Goal: Task Accomplishment & Management: Use online tool/utility

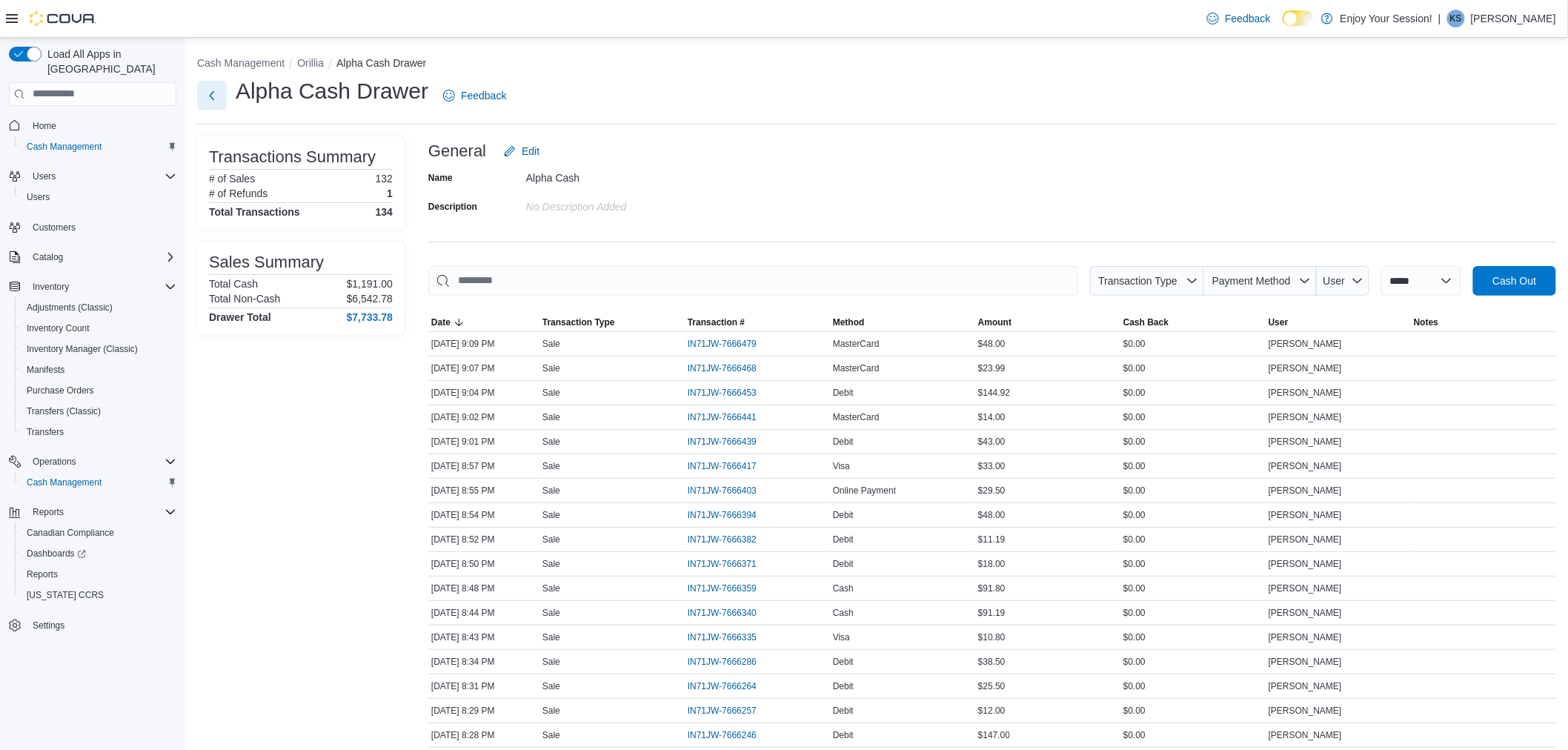
drag, startPoint x: 212, startPoint y: 95, endPoint x: 697, endPoint y: 232, distance: 504.0
click at [212, 95] on button "Next" at bounding box center [212, 95] width 29 height 29
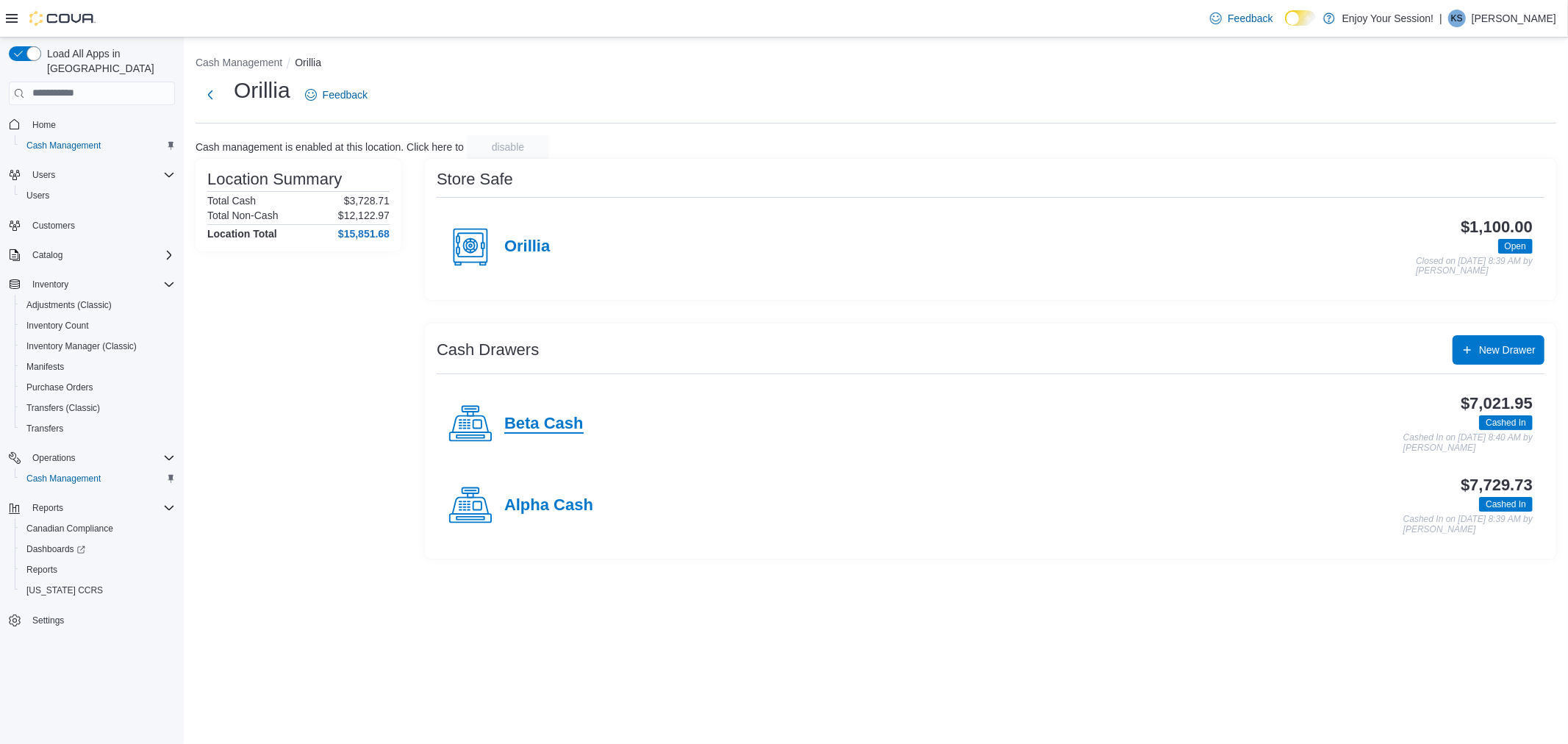
click at [551, 415] on h4 "Beta Cash" at bounding box center [543, 424] width 79 height 19
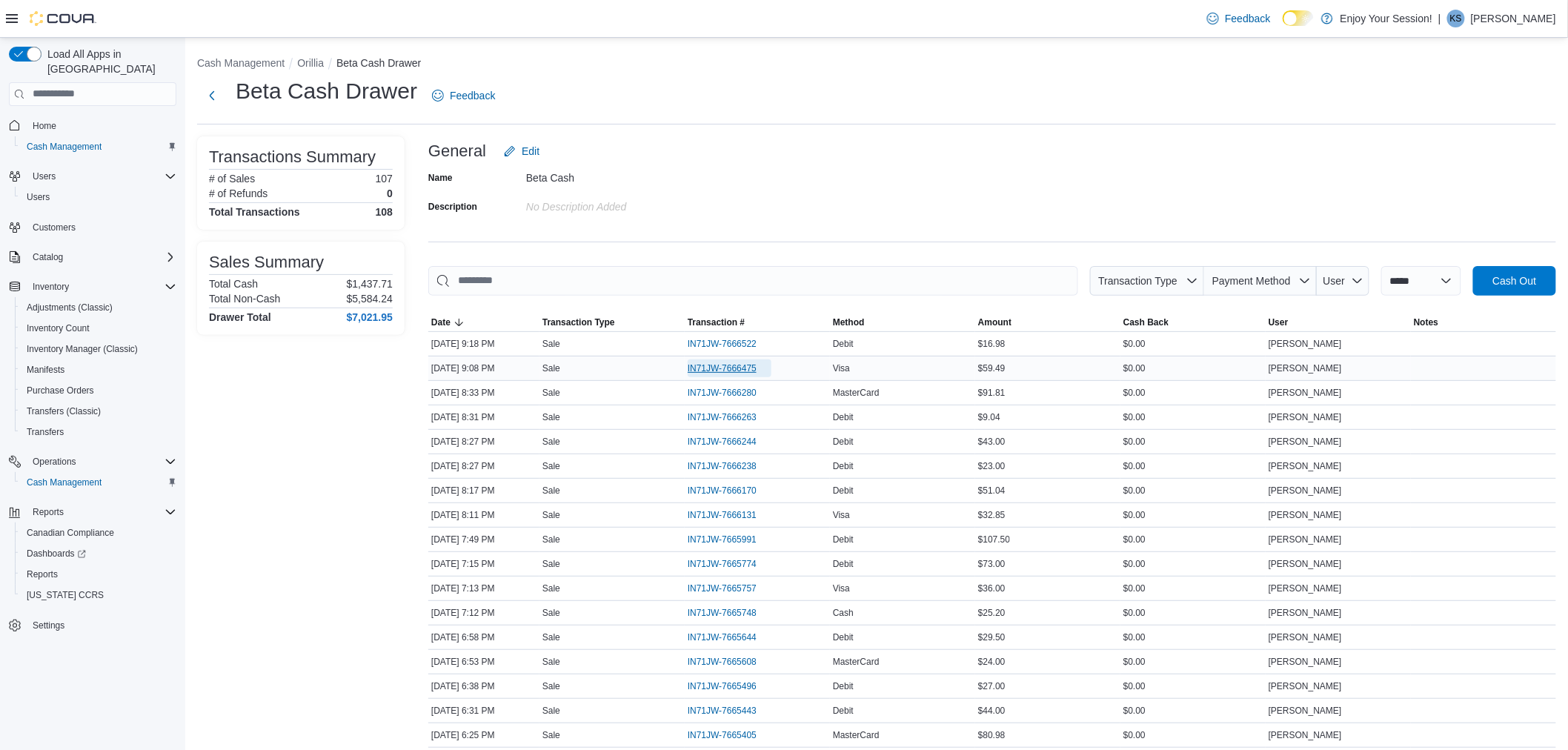
click at [723, 366] on span "IN71JW-7666475" at bounding box center [722, 368] width 69 height 12
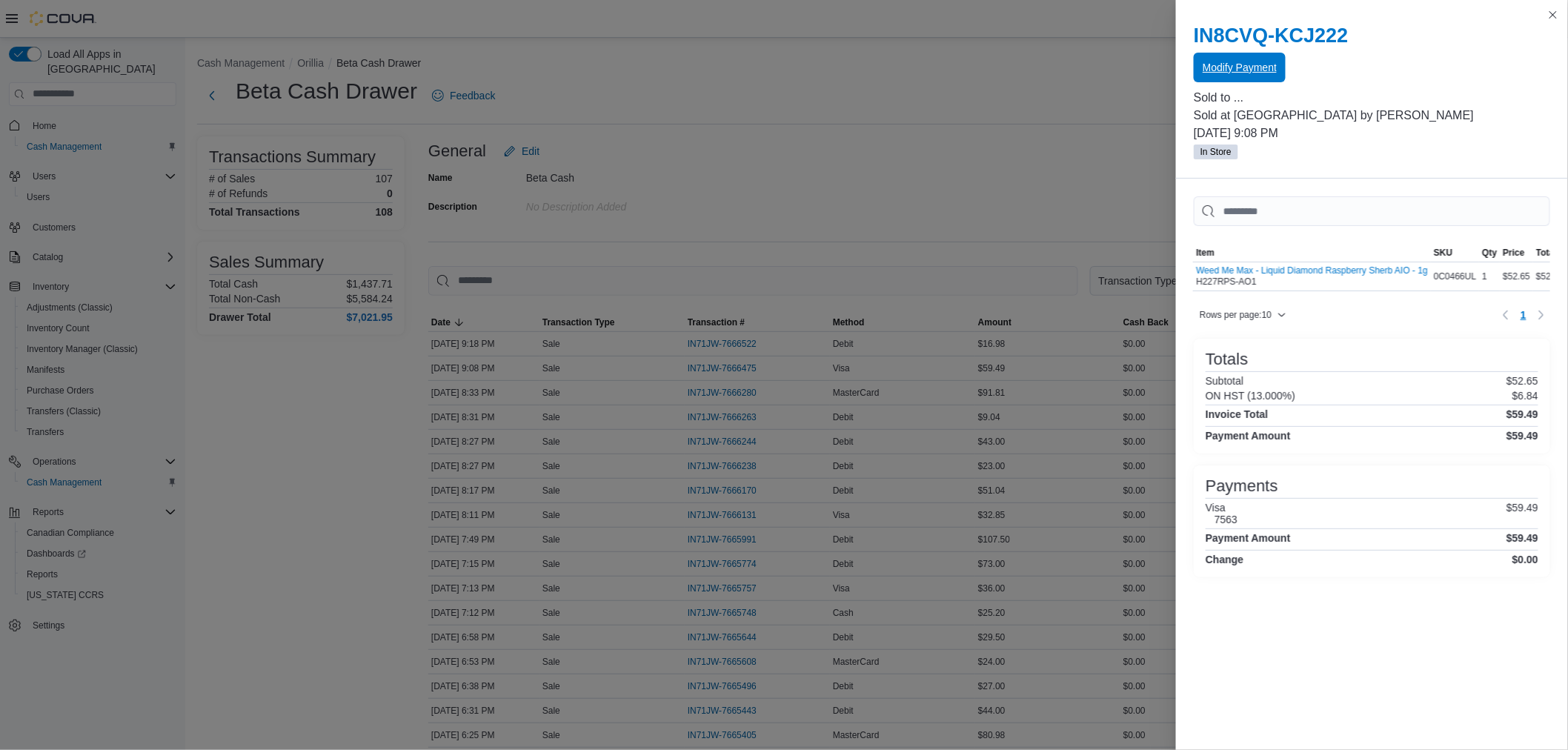
click at [1219, 67] on span "Modify Payment" at bounding box center [1240, 67] width 74 height 15
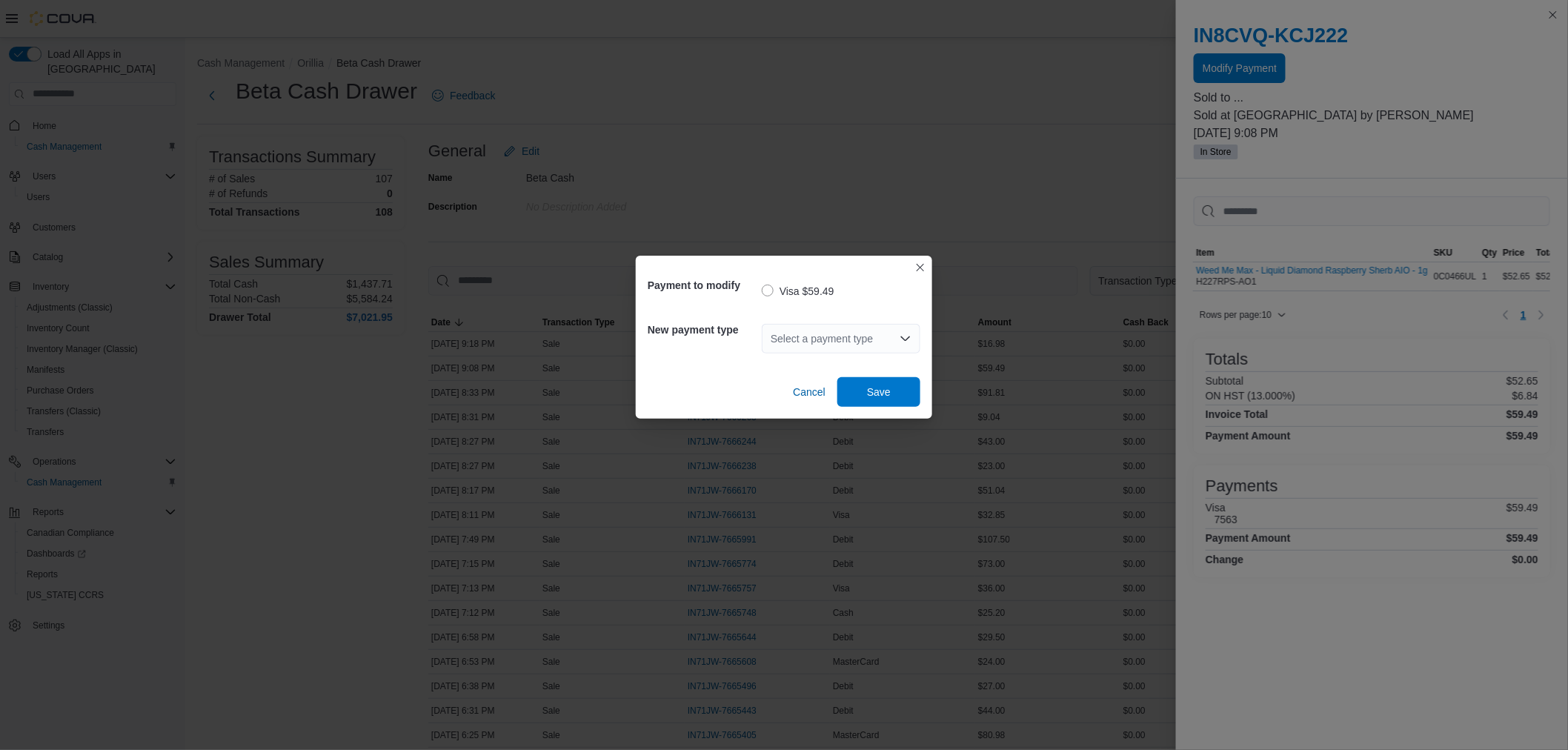
click at [819, 341] on div "Select a payment type" at bounding box center [840, 338] width 159 height 29
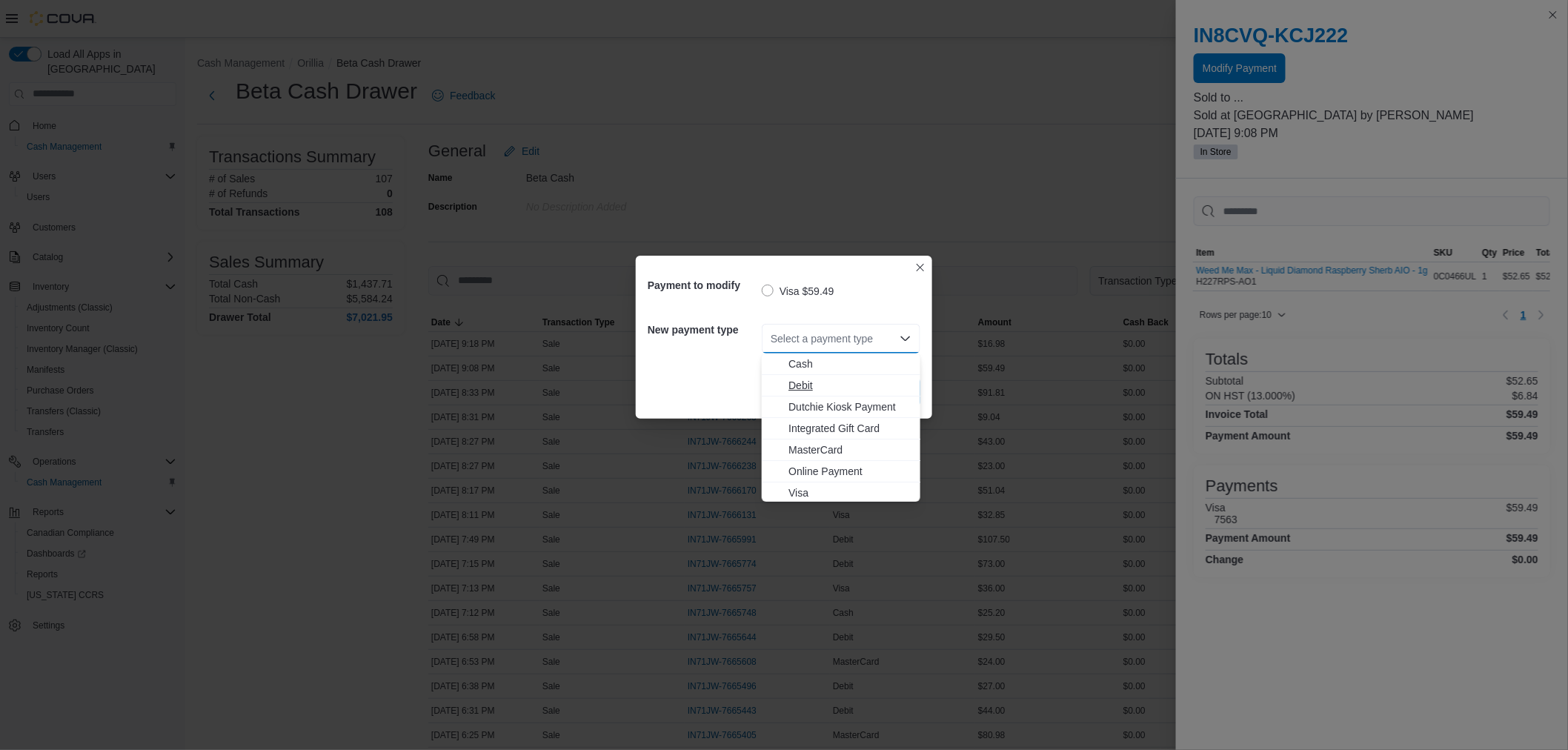
click at [812, 383] on span "Debit" at bounding box center [850, 385] width 123 height 15
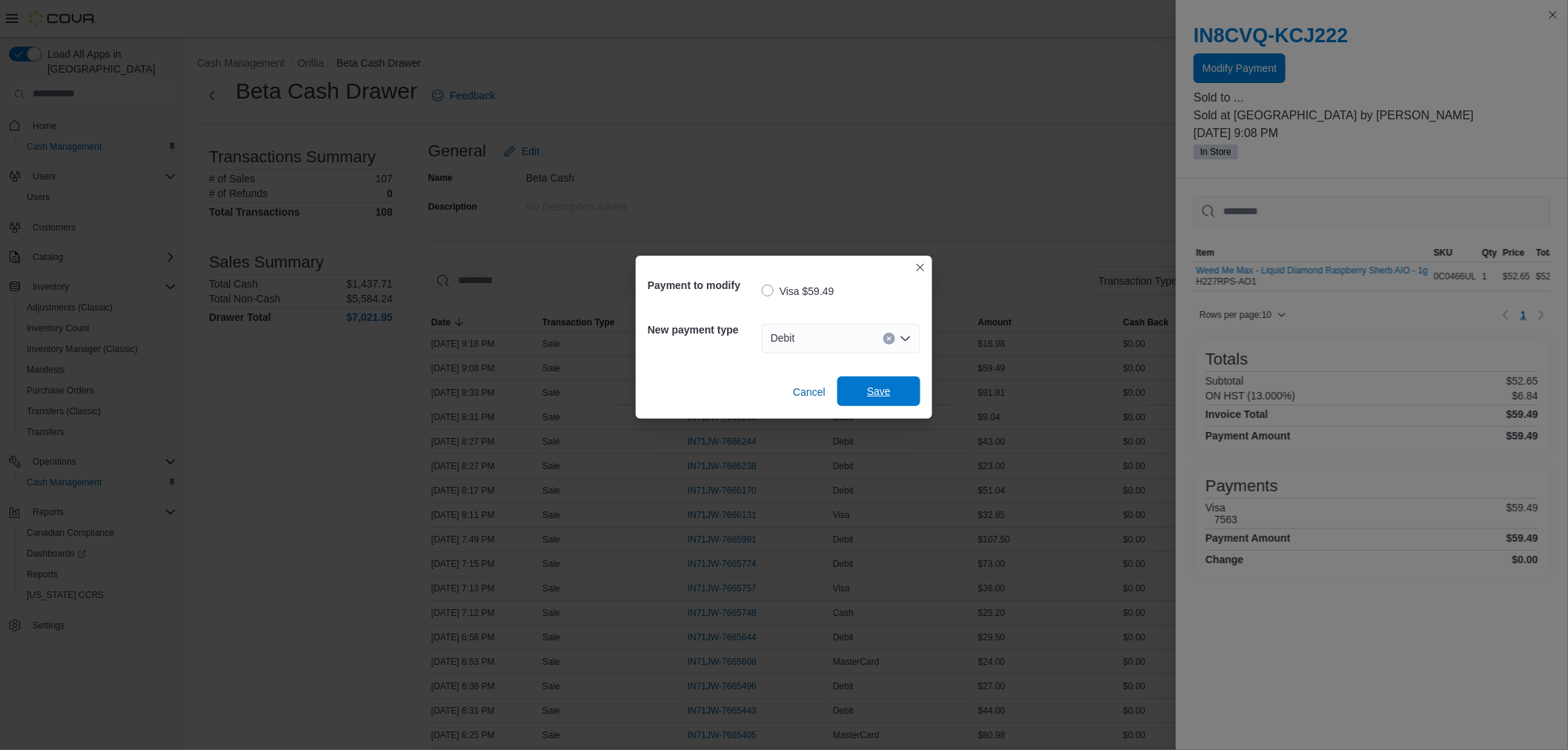
click at [869, 387] on span "Save" at bounding box center [878, 391] width 24 height 15
